Goal: Task Accomplishment & Management: Manage account settings

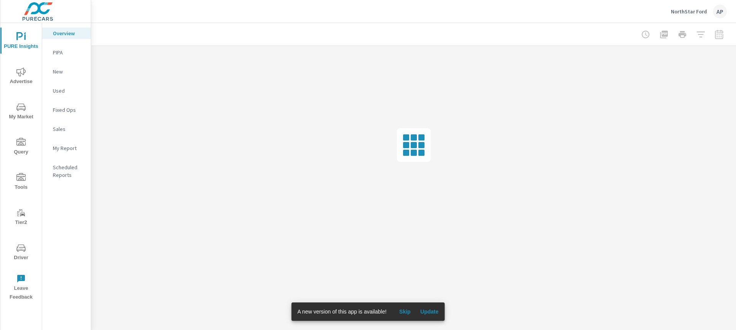
click at [698, 16] on div "NorthStar Ford AP" at bounding box center [699, 12] width 56 height 14
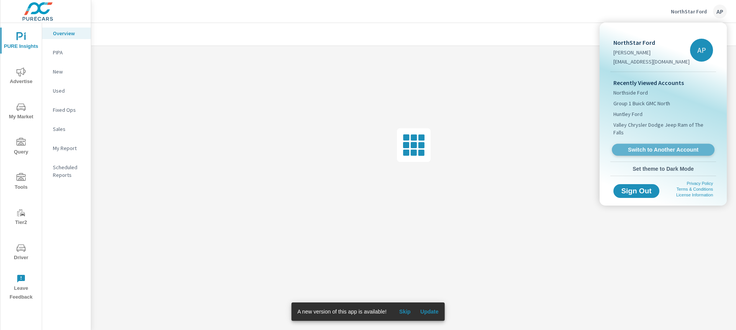
click at [657, 146] on span "Switch to Another Account" at bounding box center [663, 149] width 94 height 7
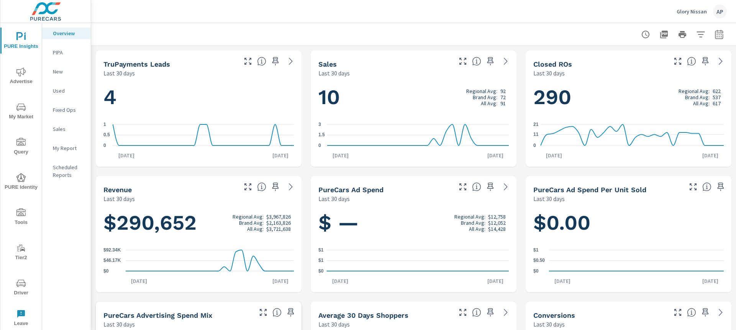
click at [18, 167] on div "PURE Insights Advertise My Market Query PURE Identity Tools Tier2 Driver Leave …" at bounding box center [20, 181] width 41 height 317
click at [18, 181] on icon "nav menu" at bounding box center [20, 177] width 9 height 9
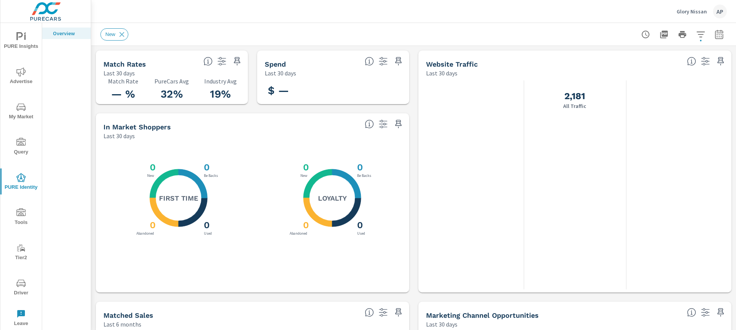
click at [168, 92] on h3 "32%" at bounding box center [171, 94] width 39 height 13
drag, startPoint x: 106, startPoint y: 93, endPoint x: 243, endPoint y: 98, distance: 137.7
click at [243, 98] on div "— % Match Rate 32% PureCars Avg 19% Industry Avg" at bounding box center [172, 90] width 146 height 21
click at [219, 100] on h3 "19%" at bounding box center [220, 94] width 39 height 13
